Goal: Understand process/instructions: Learn how to perform a task or action

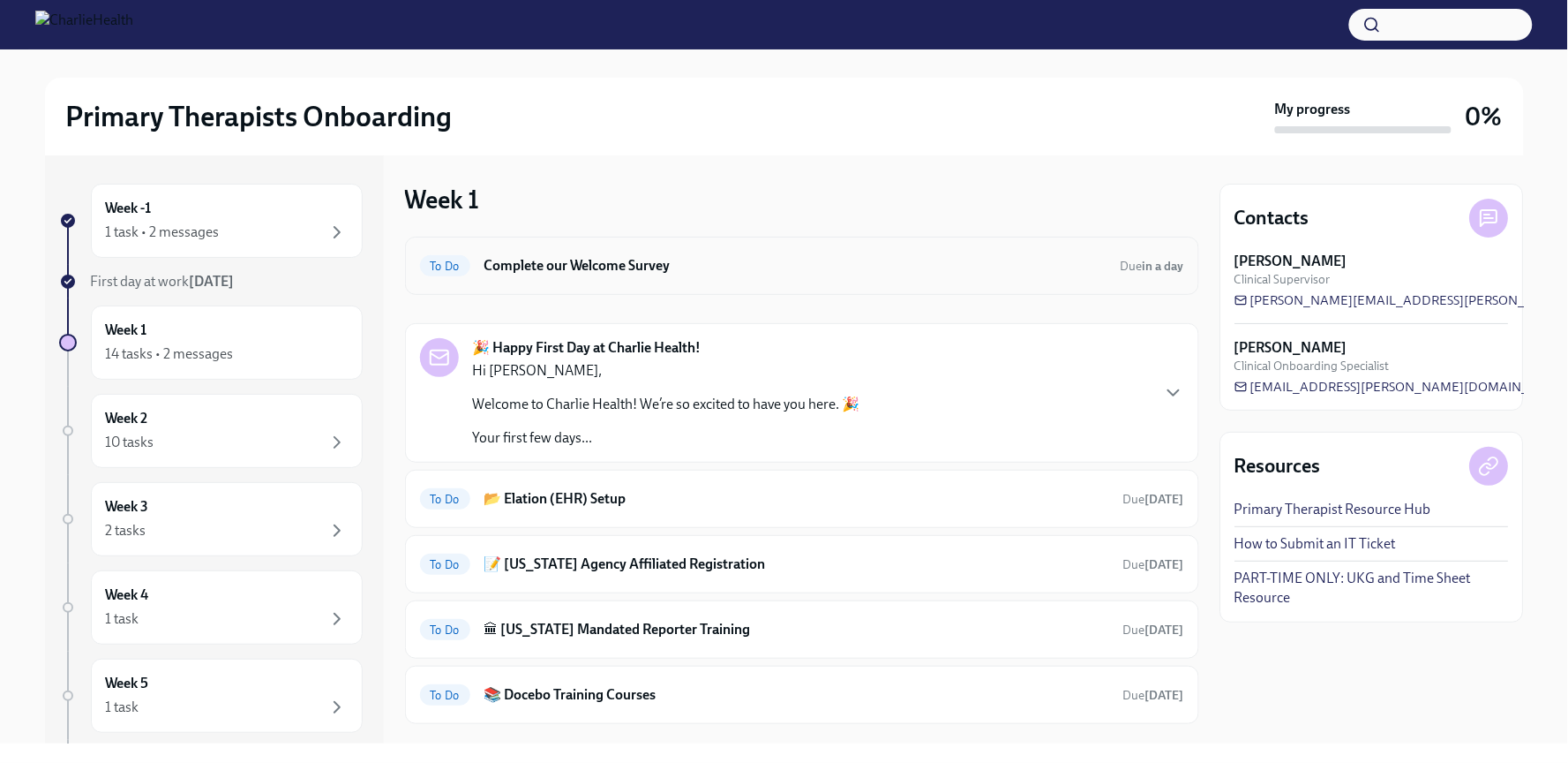
click at [553, 271] on h6 "Complete our Welcome Survey" at bounding box center [796, 266] width 622 height 19
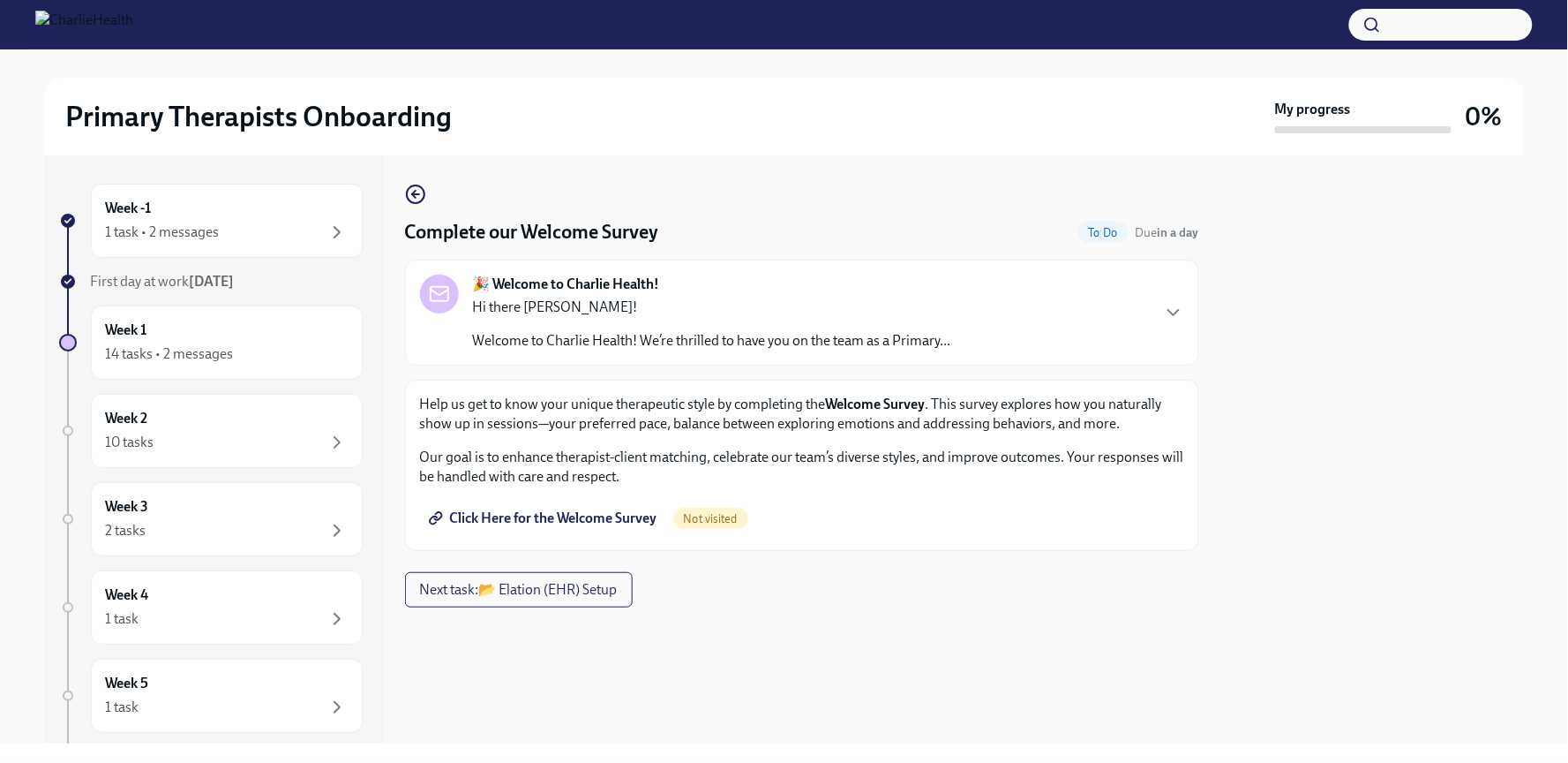
click at [514, 518] on span "Click Here for the Welcome Survey" at bounding box center [544, 518] width 225 height 18
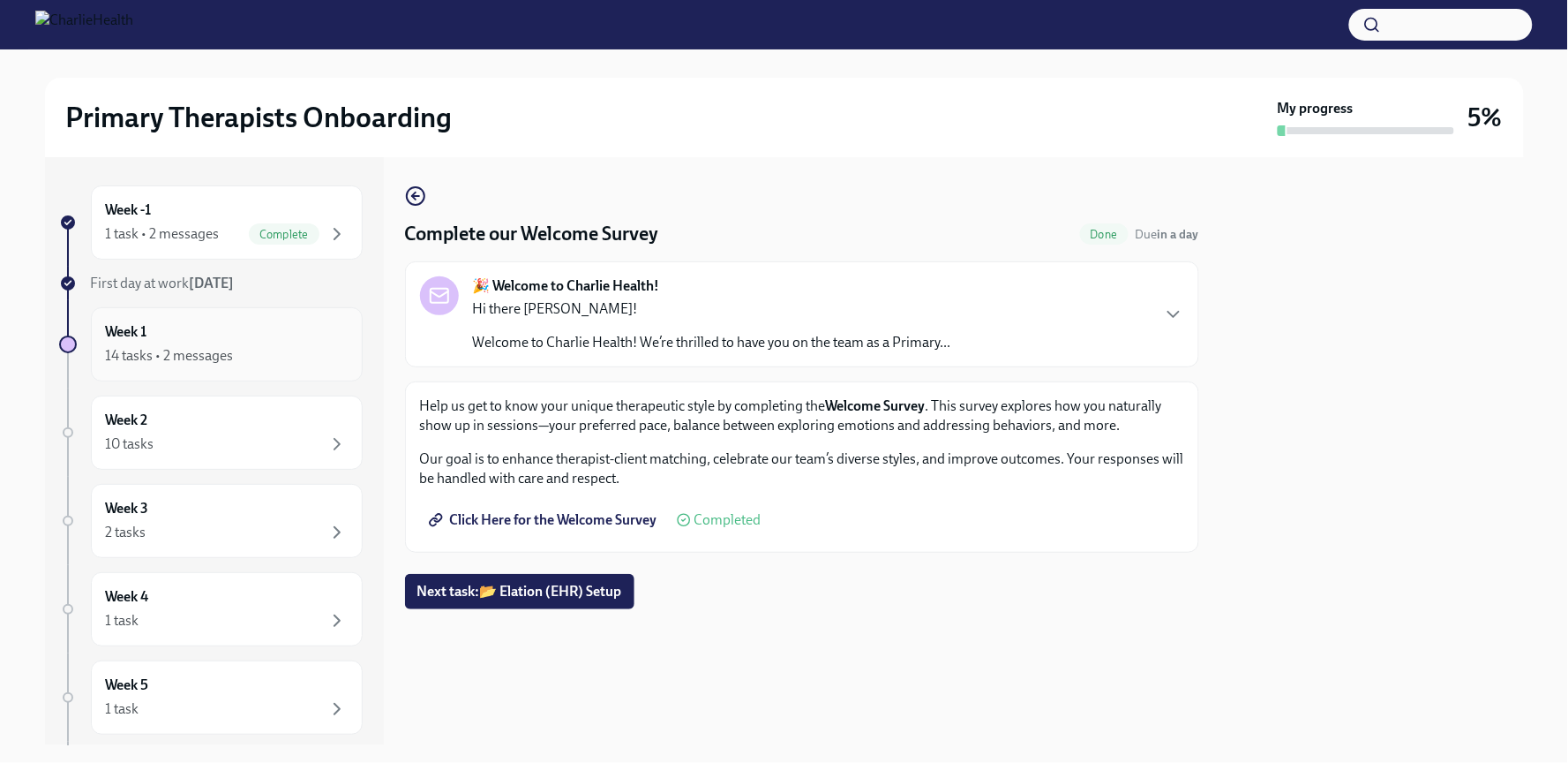
click at [205, 362] on div "14 tasks • 2 messages" at bounding box center [170, 356] width 128 height 19
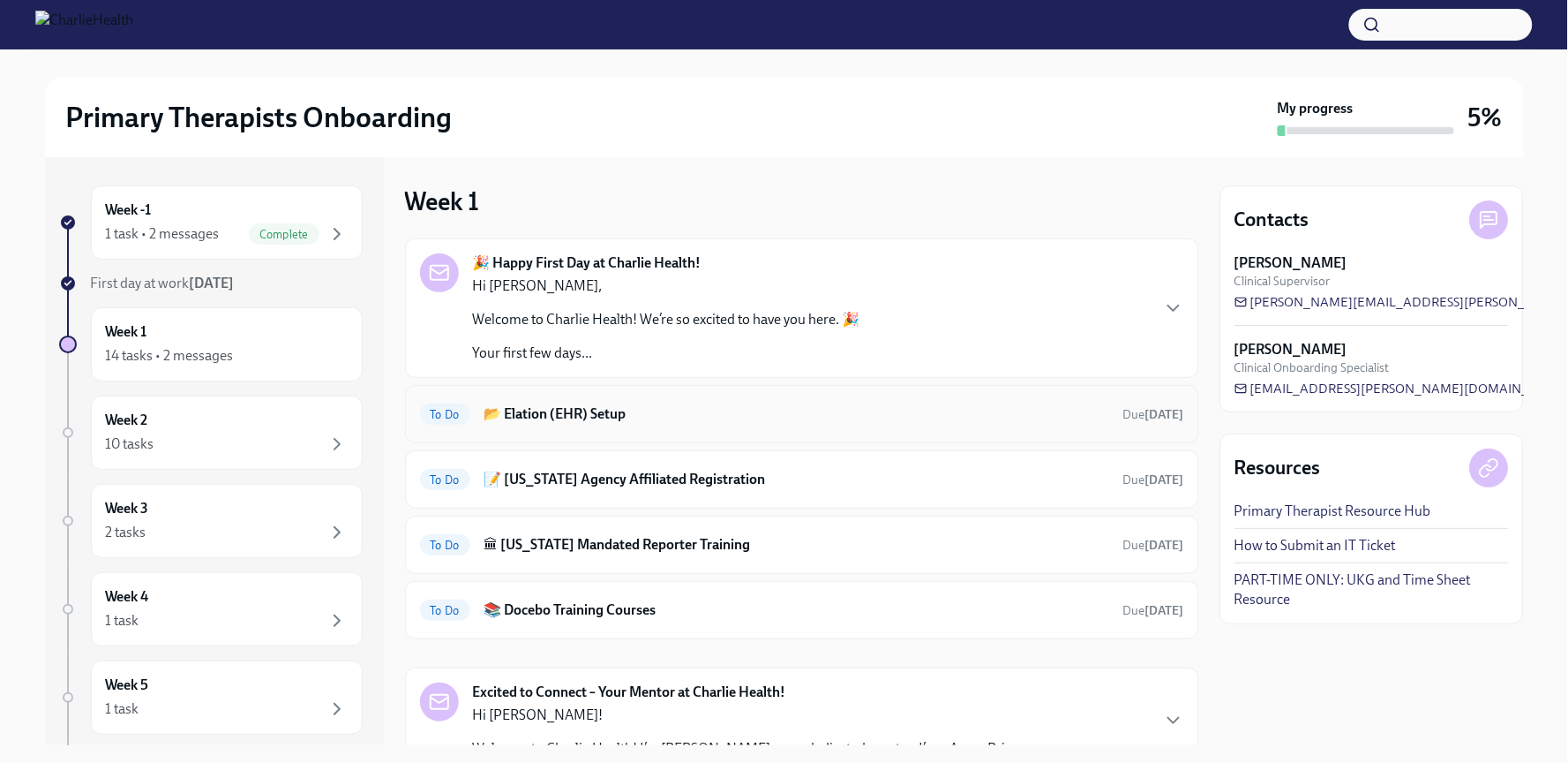
click at [587, 405] on h6 "📂 Elation (EHR) Setup" at bounding box center [797, 414] width 625 height 19
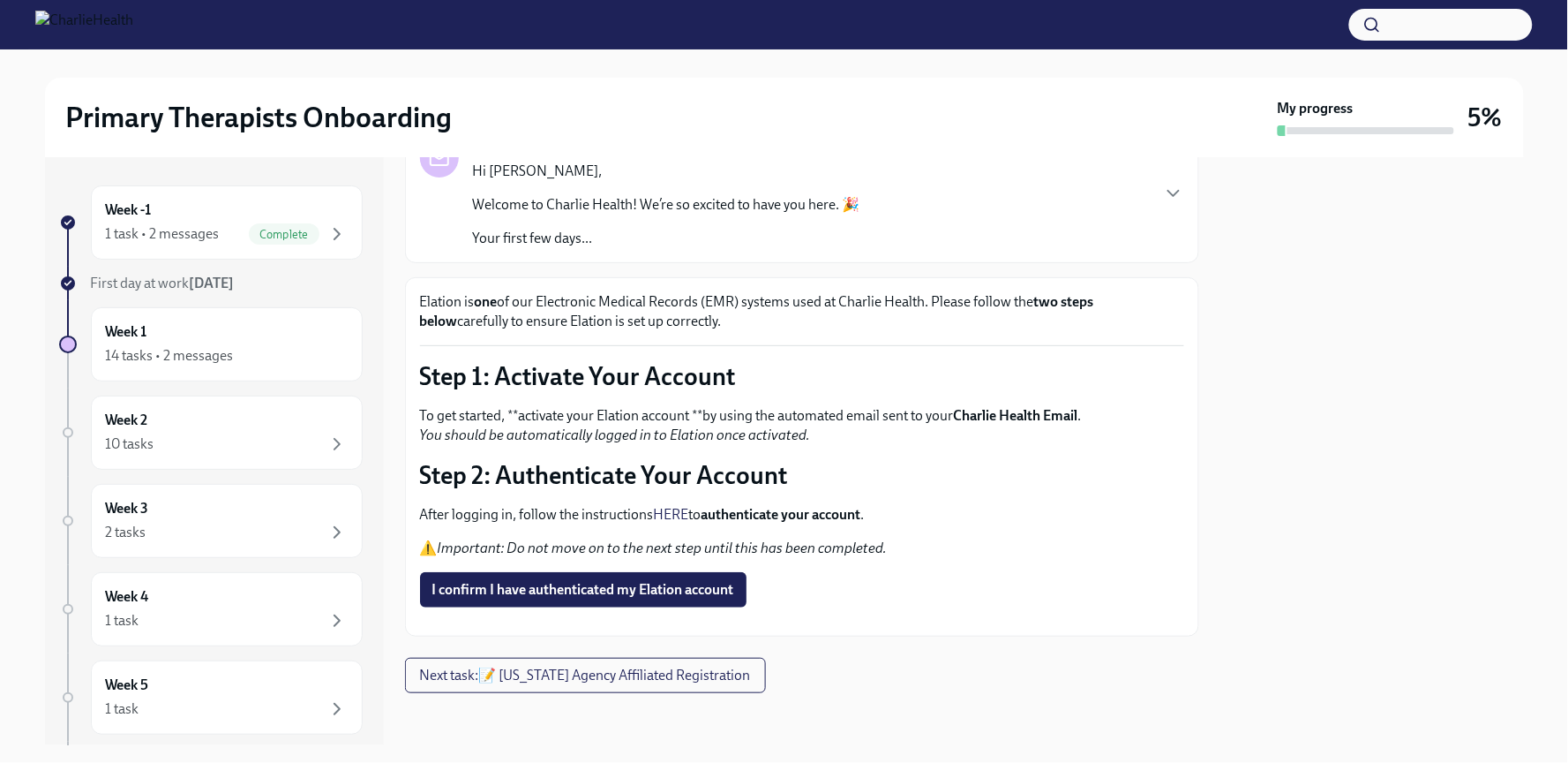
scroll to position [203, 0]
